Goal: Check status: Check status

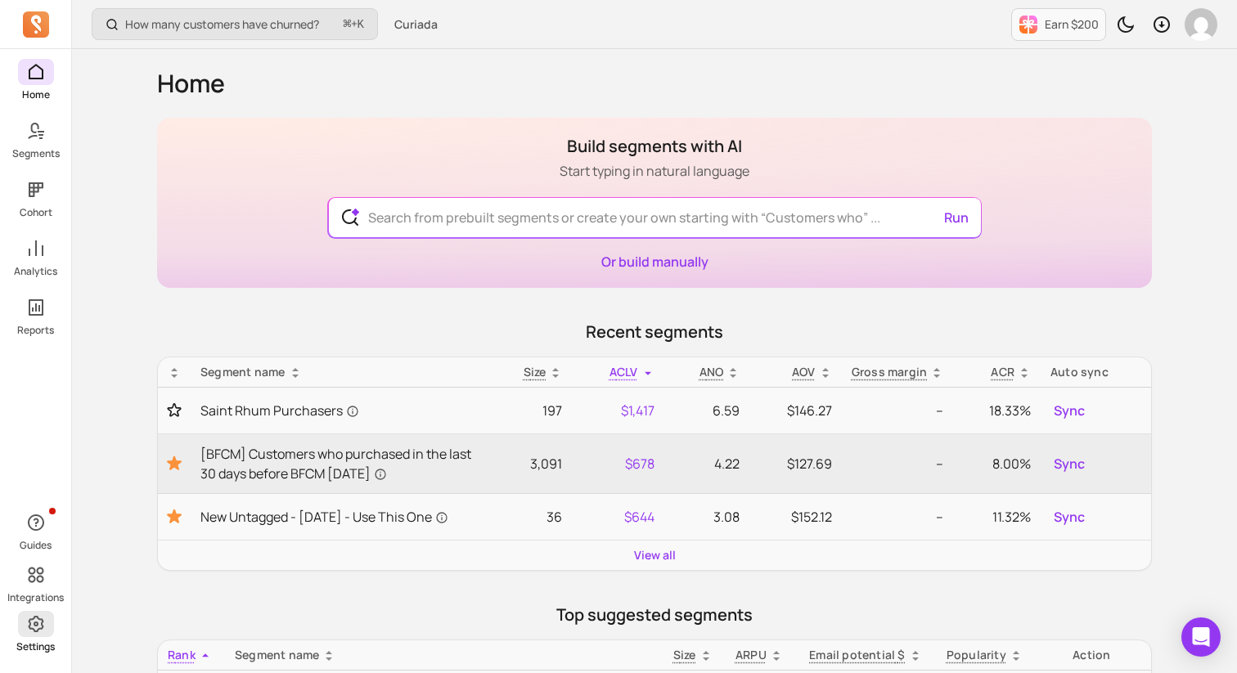
click at [38, 637] on link "Settings" at bounding box center [35, 632] width 71 height 43
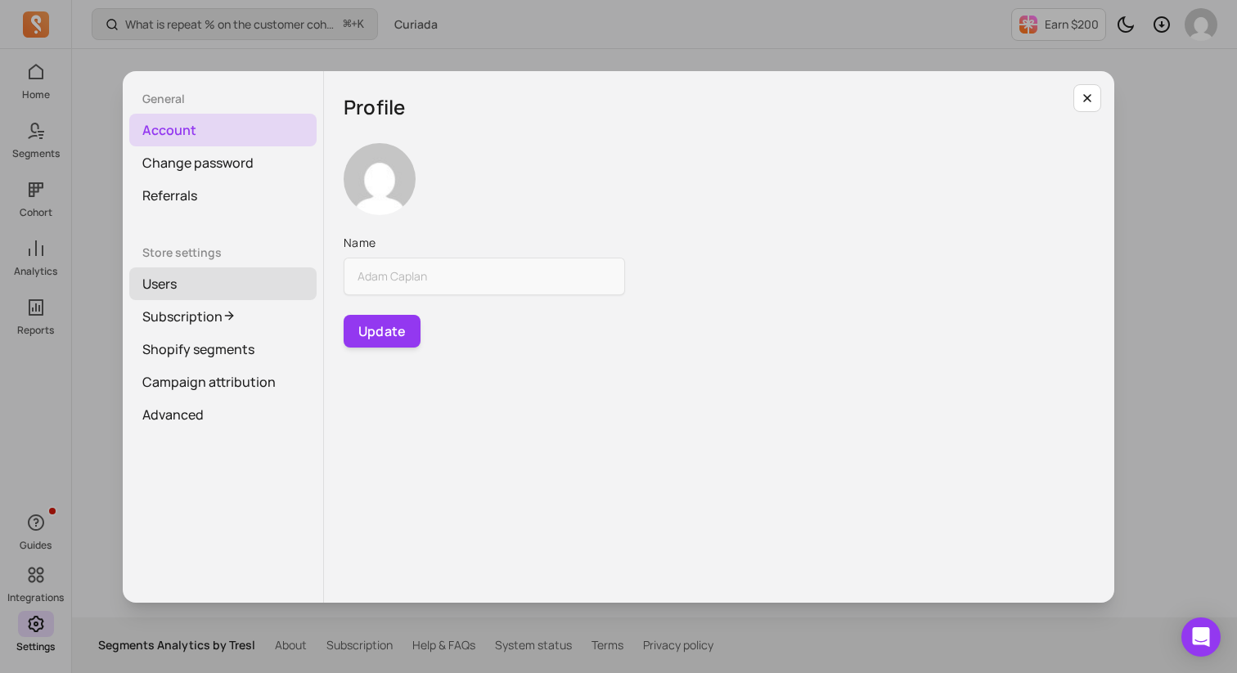
click at [170, 280] on link "Users" at bounding box center [222, 284] width 187 height 33
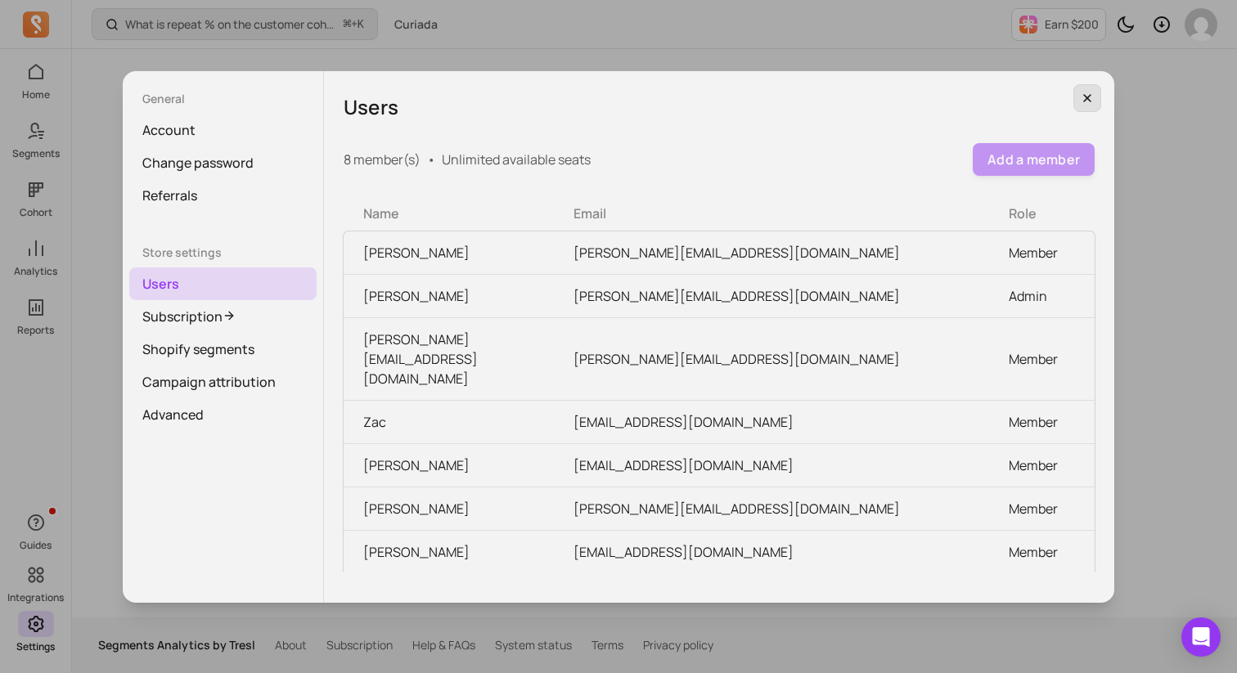
click at [1096, 99] on button "button" at bounding box center [1088, 98] width 28 height 28
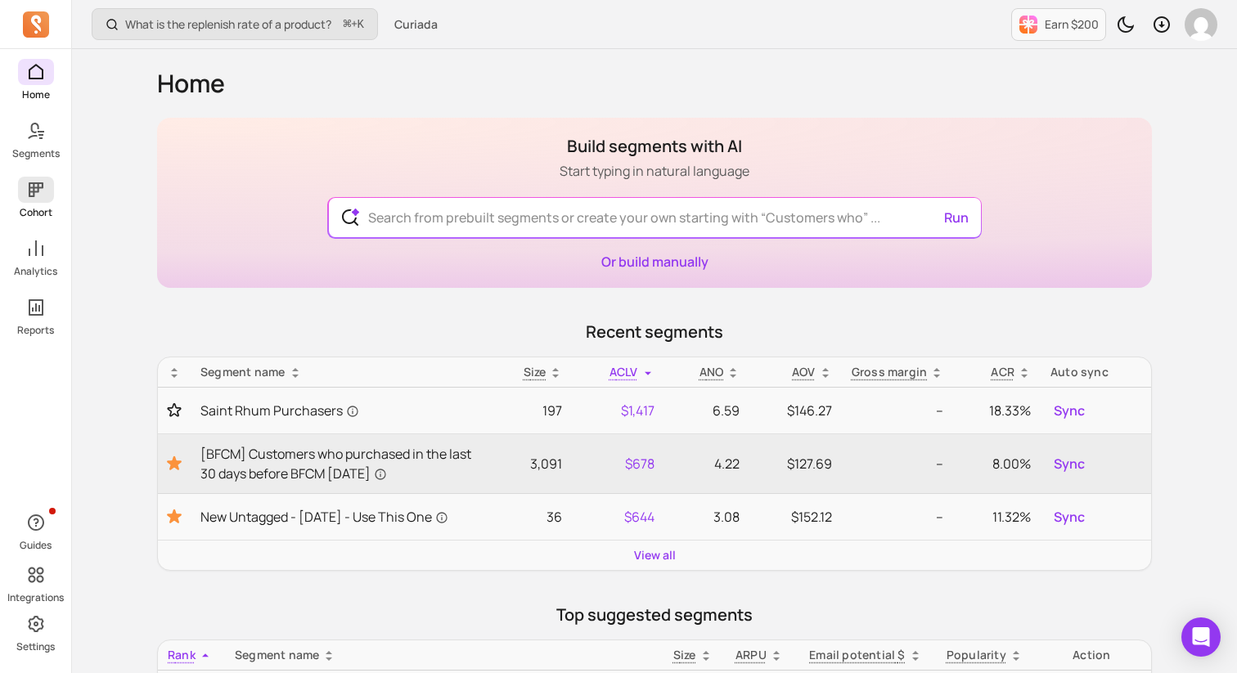
click at [31, 199] on icon at bounding box center [36, 190] width 20 height 20
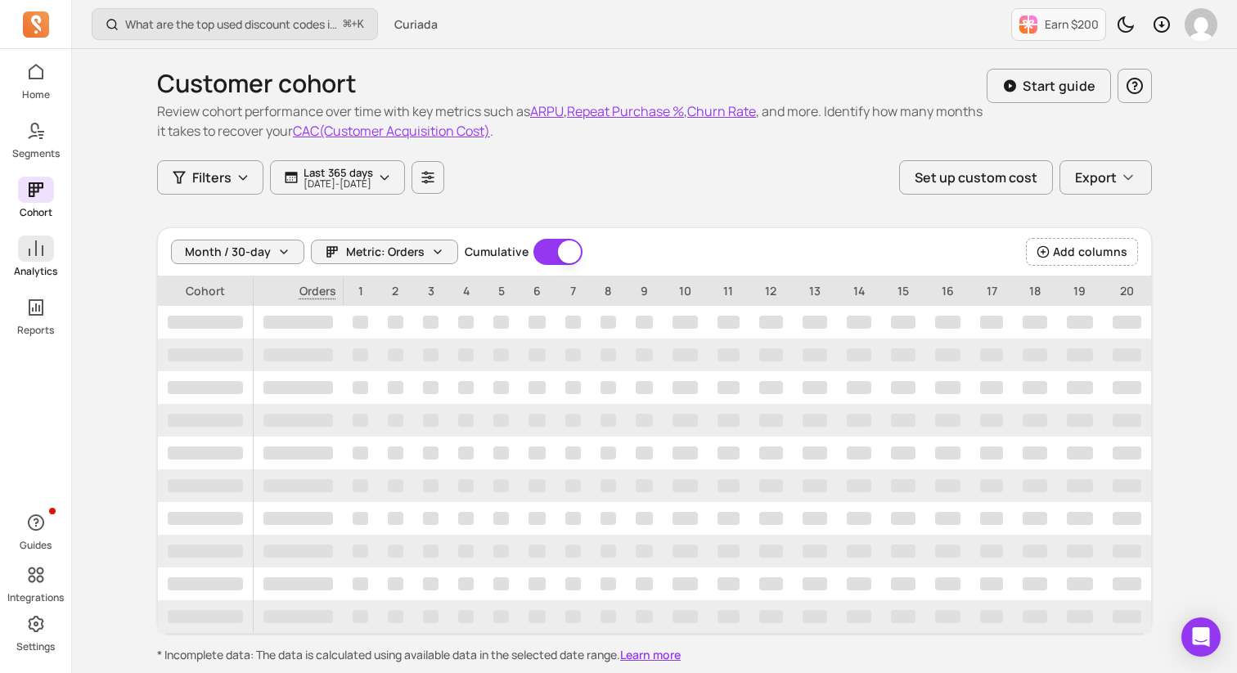
click at [29, 256] on icon at bounding box center [36, 249] width 20 height 20
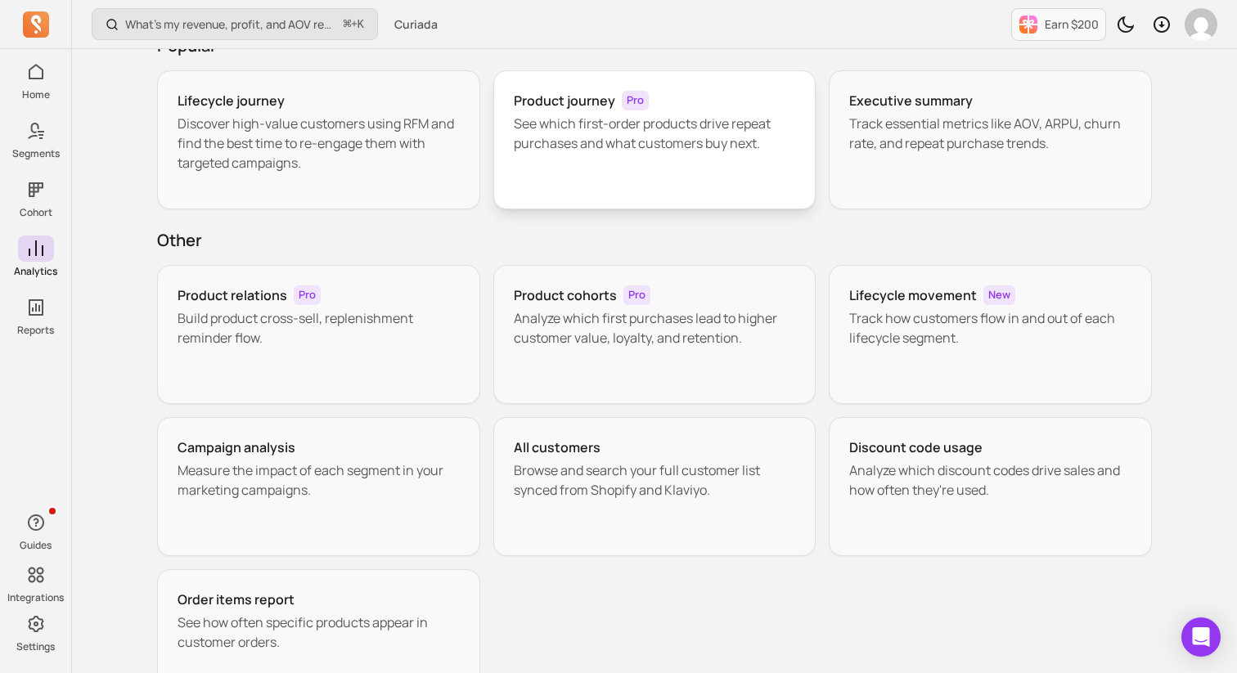
scroll to position [230, 0]
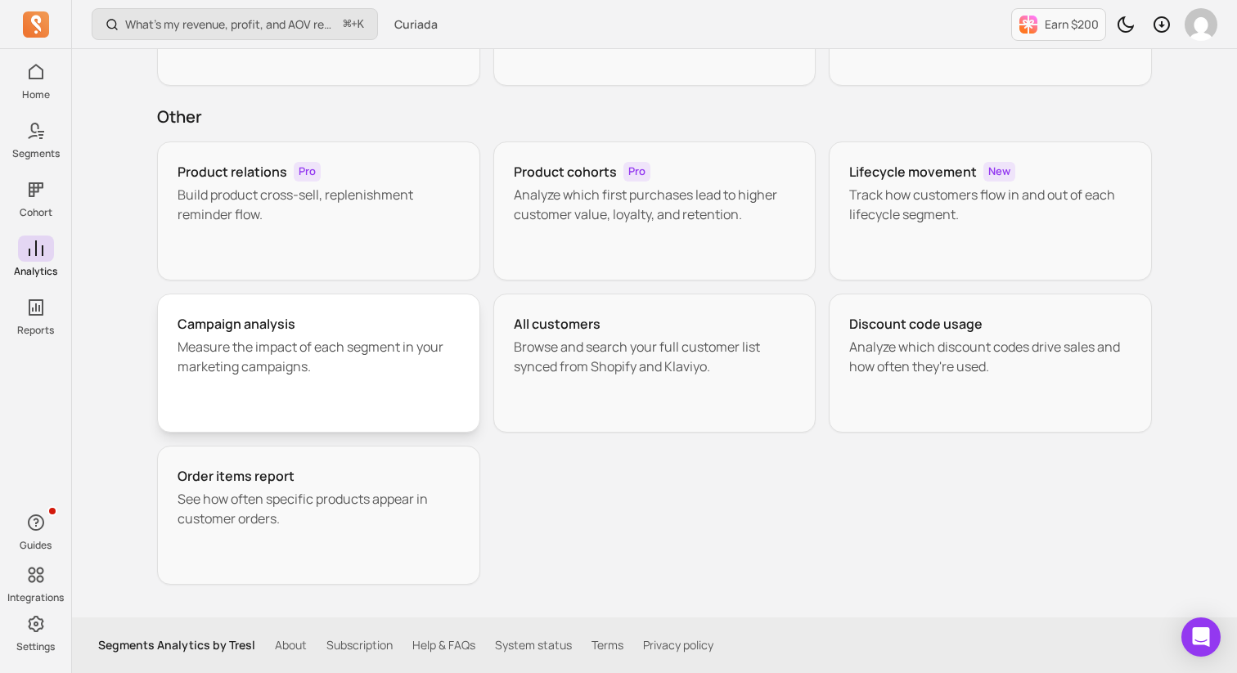
click at [296, 375] on p "Measure the impact of each segment in your marketing campaigns." at bounding box center [319, 356] width 282 height 39
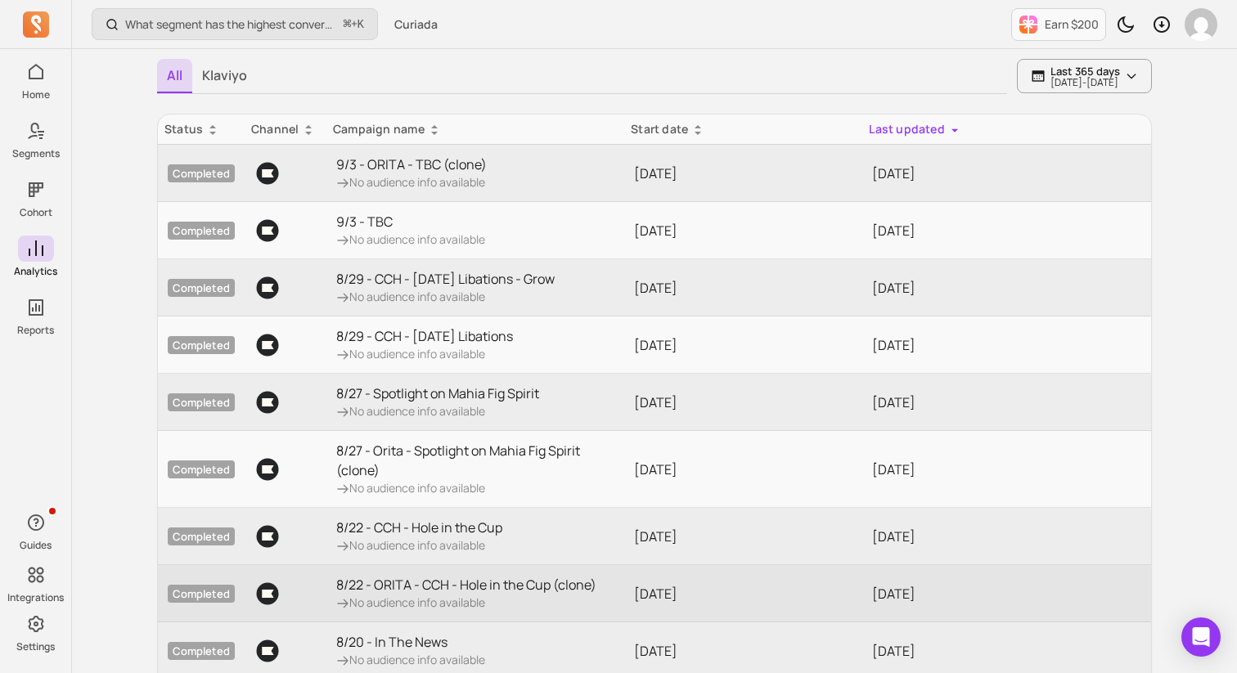
scroll to position [104, 0]
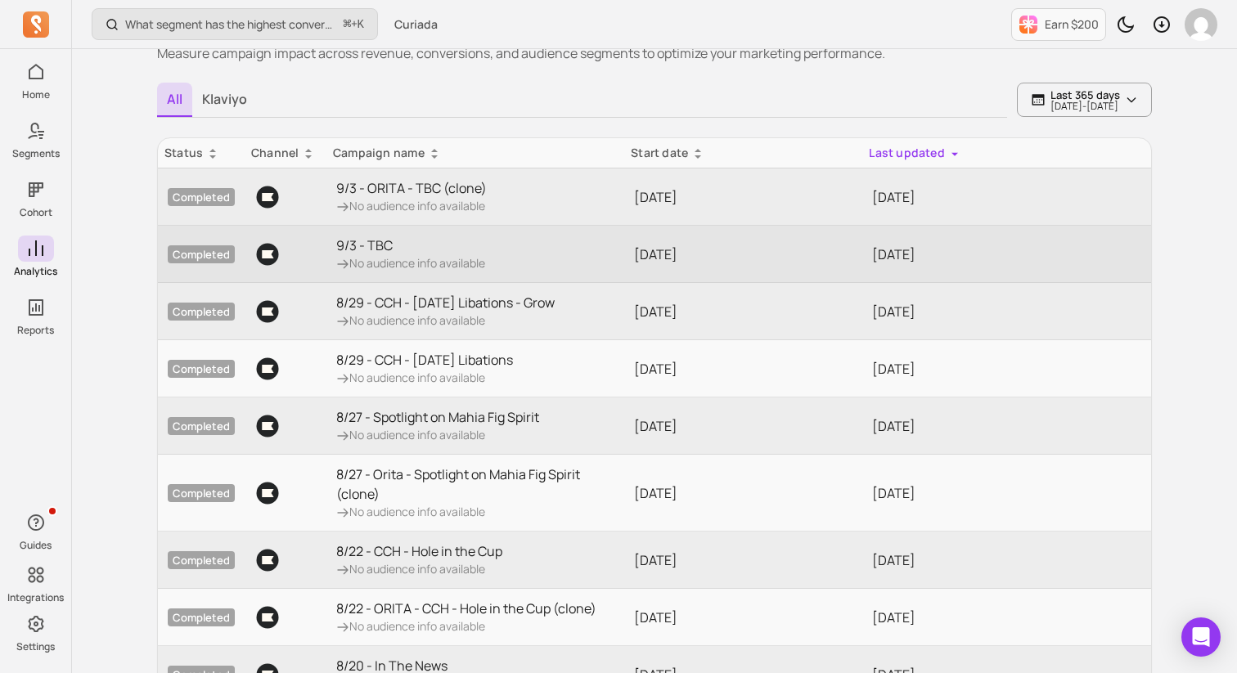
click at [483, 258] on p "No audience info available" at bounding box center [410, 263] width 149 height 16
